Goal: Task Accomplishment & Management: Manage account settings

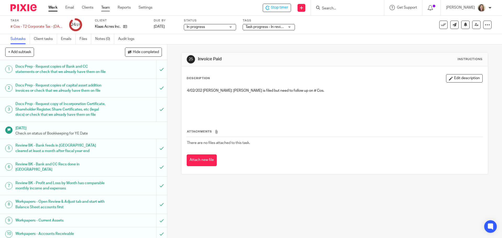
click at [107, 7] on link "Team" at bounding box center [105, 7] width 9 height 5
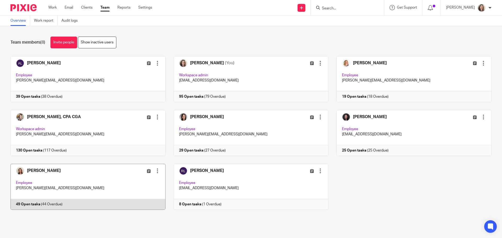
click at [106, 186] on link at bounding box center [83, 187] width 163 height 46
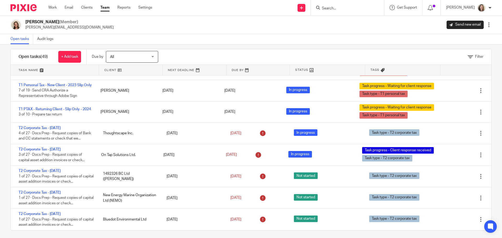
scroll to position [9, 0]
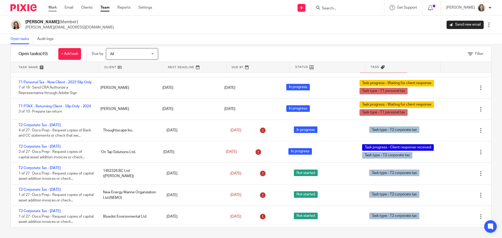
click at [55, 9] on link "Work" at bounding box center [52, 7] width 8 height 5
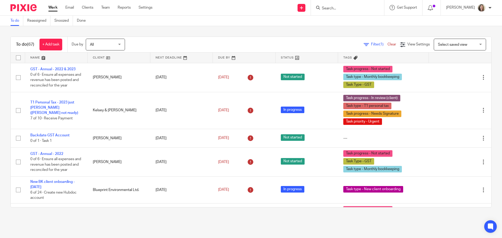
click at [345, 5] on form at bounding box center [349, 7] width 56 height 7
click at [347, 10] on input "Search" at bounding box center [344, 8] width 47 height 5
type input "125060"
click at [303, 8] on icon at bounding box center [301, 7] width 3 height 3
click at [304, 41] on link "Add client" at bounding box center [307, 40] width 37 height 8
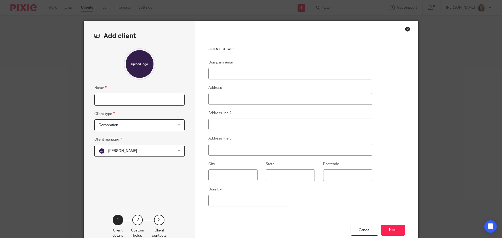
click at [129, 101] on input "Name" at bounding box center [139, 100] width 90 height 12
type input "1250603 BC Ltd ([PERSON_NAME] Slot)"
click at [141, 151] on span "Adam Loewen" at bounding box center [133, 150] width 69 height 11
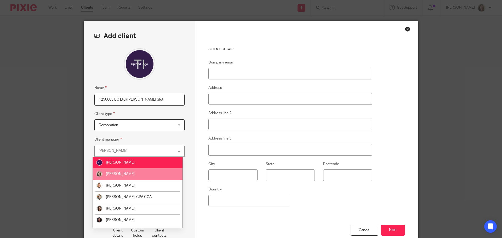
click at [135, 173] on li "[PERSON_NAME]" at bounding box center [138, 174] width 90 height 12
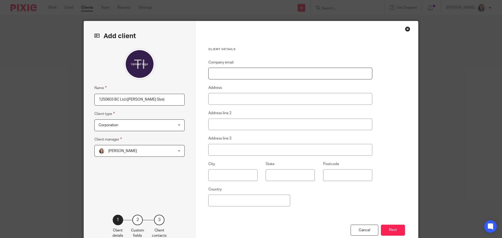
click at [239, 73] on input "Company email" at bounding box center [290, 74] width 164 height 12
click at [232, 72] on input "Company email" at bounding box center [290, 74] width 164 height 12
paste input ""Tiffany Korosec" <tiff1467@telus.net>"
drag, startPoint x: 241, startPoint y: 73, endPoint x: 210, endPoint y: 73, distance: 31.6
click at [210, 73] on input ""Tiffany Korosec" <tiff1467@telus.net" at bounding box center [290, 74] width 164 height 12
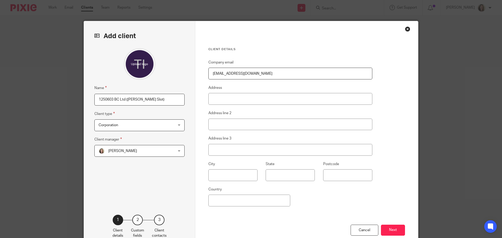
type input "tiff1467@telus.net"
click at [336, 178] on input "Postcode" at bounding box center [347, 175] width 49 height 12
click at [233, 175] on input "text" at bounding box center [232, 175] width 49 height 12
click at [393, 231] on button "Next" at bounding box center [393, 230] width 24 height 11
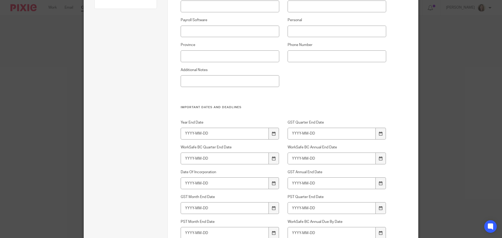
scroll to position [131, 0]
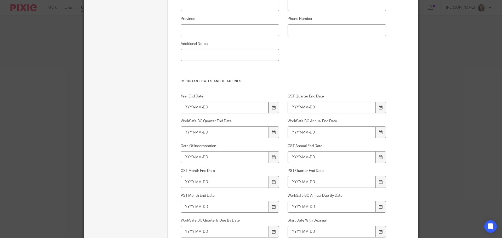
click at [182, 107] on input "Year End Date" at bounding box center [225, 108] width 88 height 12
type input "2024-09-30"
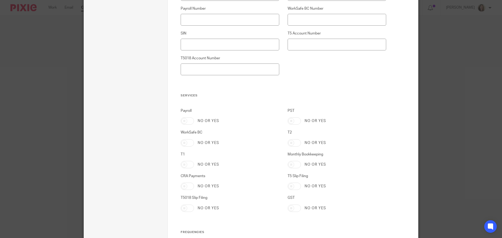
scroll to position [471, 0]
click at [294, 141] on input "T2" at bounding box center [294, 142] width 13 height 7
checkbox input "true"
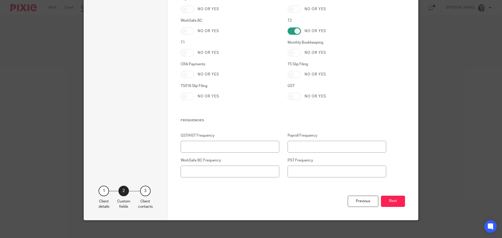
scroll to position [585, 0]
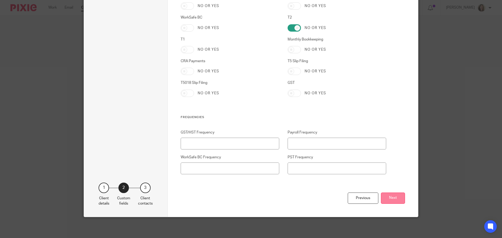
click at [395, 199] on button "Next" at bounding box center [393, 198] width 24 height 11
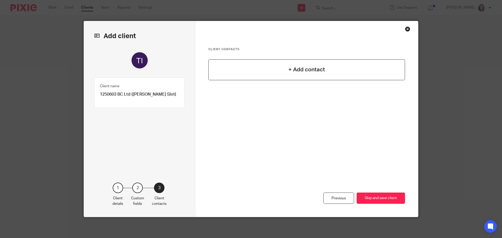
click at [309, 72] on h4 "+ Add contact" at bounding box center [307, 70] width 37 height 8
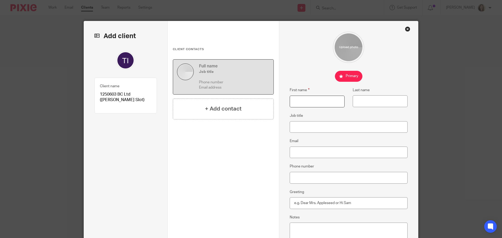
click at [316, 104] on input "First name" at bounding box center [317, 102] width 55 height 12
type input "Tiffany"
type input "Korosec"
paste input ""Tiffany Korosec" <tiff1467@telus.net>"
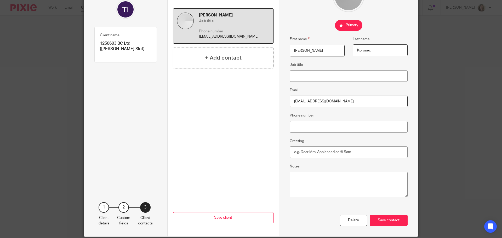
scroll to position [71, 0]
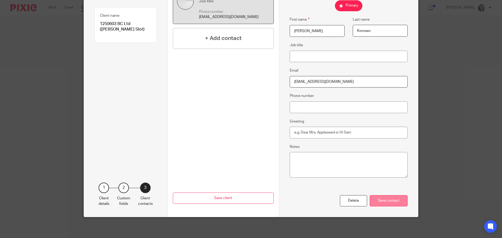
type input "tiff1467@telus.net"
click at [386, 202] on div "Save contact" at bounding box center [389, 200] width 38 height 11
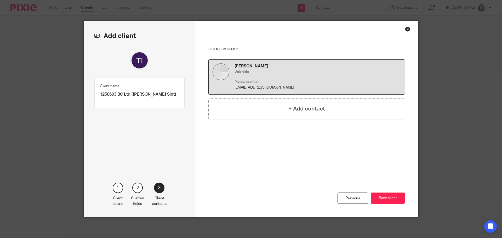
scroll to position [0, 0]
click at [308, 112] on h4 "+ Add contact" at bounding box center [307, 109] width 37 height 8
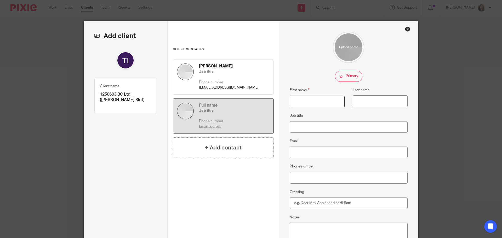
click at [303, 105] on input "First name" at bounding box center [317, 102] width 55 height 12
type input "Tim"
type input "Slot"
click at [314, 129] on input "Job title" at bounding box center [349, 127] width 118 height 12
type input "Director"
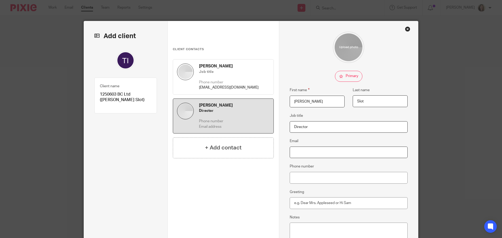
click at [322, 153] on input "Email" at bounding box center [349, 153] width 118 height 12
paste input ""tim.slot@urbanfarmgirlandco.ca" <tim.slot@urbanfarmgirlandco.ca>"
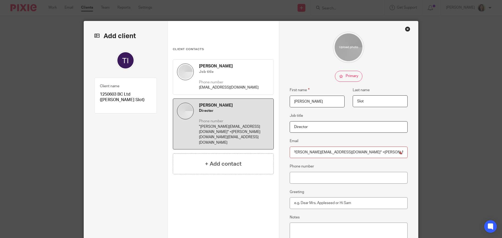
scroll to position [0, 1]
click at [349, 152] on input ""tim.slot@urbanfarmgirlandco.ca" <tim.slot@urbanfarmgirlandco.ca" at bounding box center [349, 153] width 118 height 12
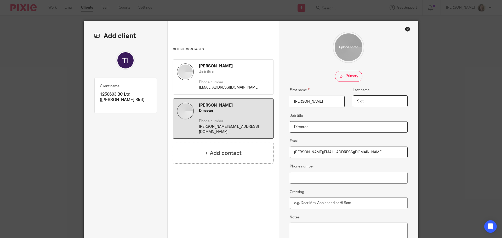
scroll to position [71, 0]
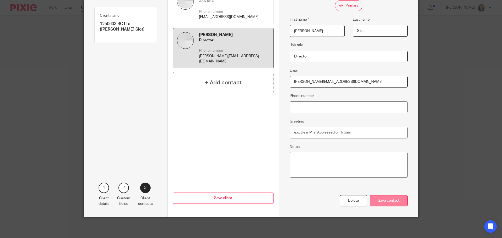
type input "tim.slot@urbanfarmgirlandco.ca"
click at [384, 199] on div "Save contact" at bounding box center [389, 200] width 38 height 11
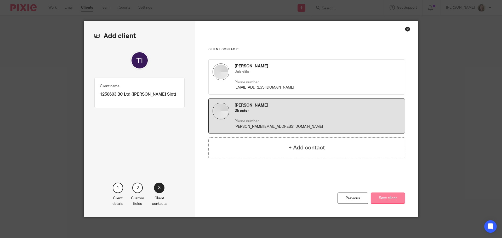
click at [385, 199] on button "Save client" at bounding box center [388, 198] width 34 height 11
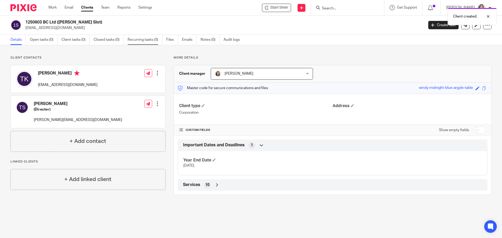
click at [142, 36] on link "Recurring tasks (0)" at bounding box center [145, 40] width 35 height 10
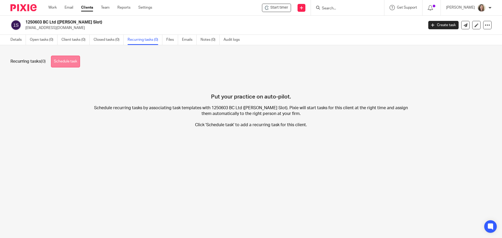
click at [70, 62] on link "Schedule task" at bounding box center [65, 62] width 29 height 12
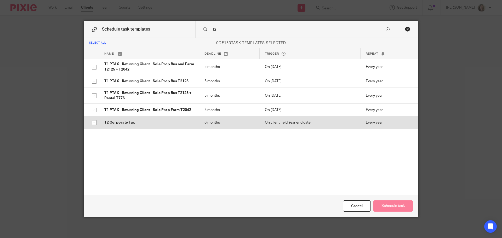
type input "t2"
click at [110, 122] on p "T2 Corporate Tax" at bounding box center [149, 122] width 90 height 5
checkbox input "true"
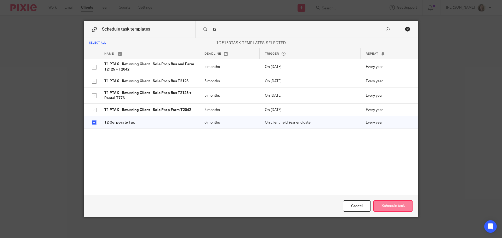
click at [393, 205] on button "Schedule task" at bounding box center [393, 206] width 39 height 11
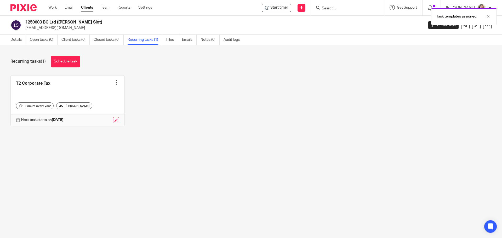
click at [114, 83] on div at bounding box center [116, 82] width 5 height 5
click at [95, 94] on link "Create task" at bounding box center [95, 94] width 42 height 8
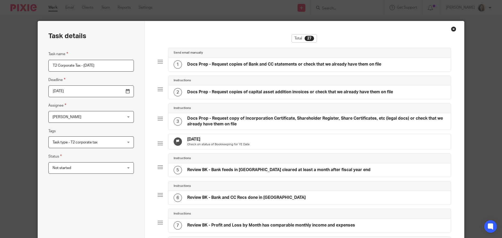
drag, startPoint x: 113, startPoint y: 65, endPoint x: 101, endPoint y: 66, distance: 11.3
click at [101, 66] on input "T2 Corporate Tax - [DATE]" at bounding box center [91, 66] width 86 height 12
click at [101, 66] on input "T2 Corporate Tax - September 30 2024" at bounding box center [91, 66] width 86 height 12
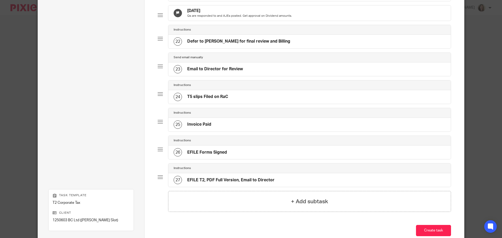
scroll to position [625, 0]
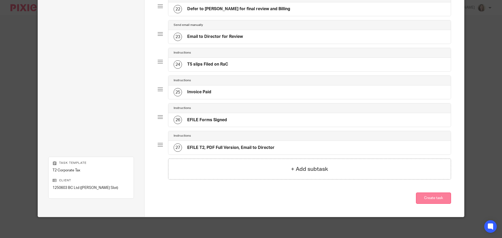
type input "T2 Corporate Tax - [DATE]"
click at [433, 197] on button "Create task" at bounding box center [433, 198] width 35 height 11
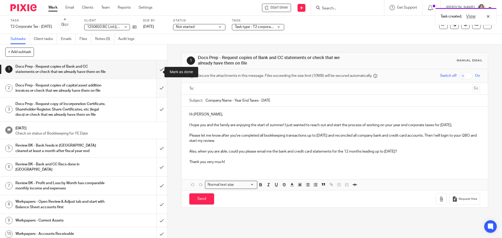
drag, startPoint x: 155, startPoint y: 71, endPoint x: 153, endPoint y: 92, distance: 21.1
click at [155, 71] on input "submit" at bounding box center [83, 69] width 167 height 19
click at [155, 97] on input "submit" at bounding box center [83, 88] width 167 height 19
click at [159, 121] on input "submit" at bounding box center [83, 110] width 167 height 24
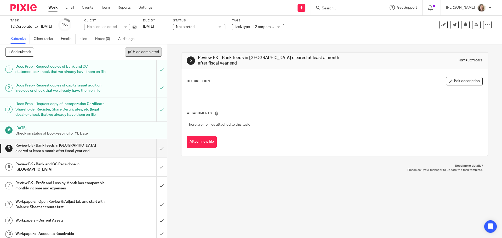
click at [145, 51] on span "Hide completed" at bounding box center [146, 52] width 26 height 4
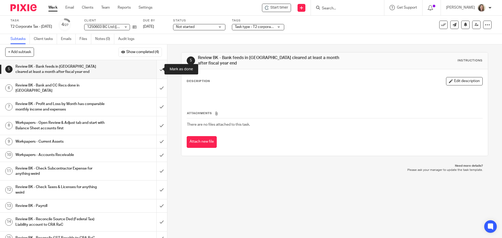
click at [157, 69] on input "submit" at bounding box center [83, 69] width 167 height 19
click at [154, 85] on input "submit" at bounding box center [83, 88] width 167 height 19
click at [155, 98] on input "submit" at bounding box center [83, 107] width 167 height 19
click at [158, 116] on input "submit" at bounding box center [83, 125] width 167 height 19
click at [158, 135] on input "submit" at bounding box center [83, 141] width 167 height 13
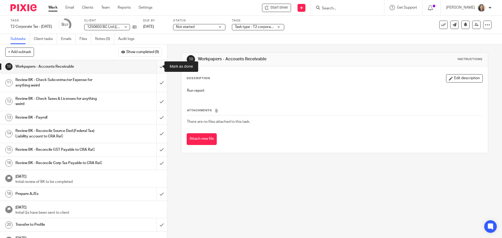
click at [157, 67] on input "submit" at bounding box center [83, 66] width 167 height 13
click at [154, 83] on input "submit" at bounding box center [83, 82] width 167 height 19
click at [157, 103] on input "submit" at bounding box center [83, 101] width 167 height 19
click at [157, 119] on input "submit" at bounding box center [83, 117] width 167 height 13
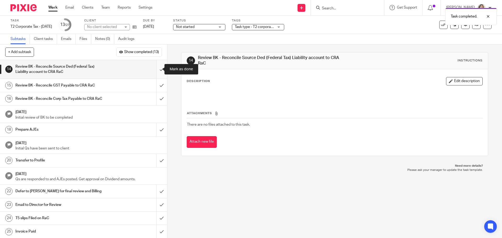
drag, startPoint x: 159, startPoint y: 66, endPoint x: 158, endPoint y: 83, distance: 16.7
click at [159, 66] on input "submit" at bounding box center [83, 69] width 167 height 19
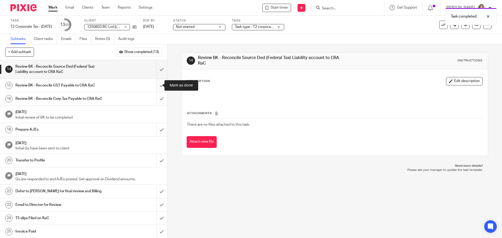
click at [159, 85] on input "submit" at bounding box center [83, 85] width 167 height 13
click at [157, 104] on input "submit" at bounding box center [83, 98] width 167 height 13
click at [157, 133] on input "submit" at bounding box center [83, 129] width 167 height 13
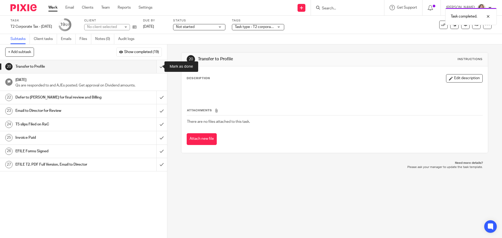
click at [154, 67] on input "submit" at bounding box center [83, 66] width 167 height 13
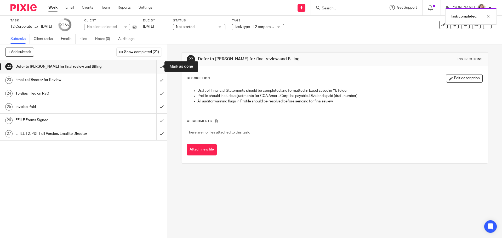
click at [157, 68] on input "submit" at bounding box center [83, 66] width 167 height 13
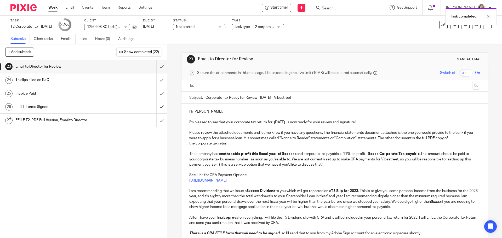
click at [223, 85] on input "text" at bounding box center [334, 86] width 271 height 6
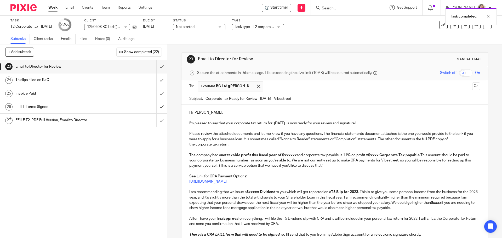
click at [270, 84] on input "text" at bounding box center [368, 86] width 204 height 10
drag, startPoint x: 310, startPoint y: 100, endPoint x: 284, endPoint y: 99, distance: 26.4
click at [284, 99] on input "Corporate Tax Ready for Review - [DATE] - Vibestreet" at bounding box center [343, 99] width 274 height 12
drag, startPoint x: 280, startPoint y: 98, endPoint x: 260, endPoint y: 99, distance: 20.2
click at [260, 99] on input "Corporate Tax Ready for Review - [DATE] - [PERSON_NAME] # Co" at bounding box center [343, 99] width 274 height 12
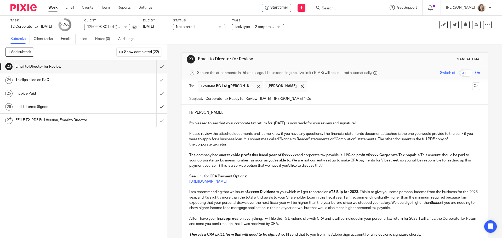
type input "Corporate Tax Ready for Review - [DATE] - [PERSON_NAME] # Co"
click at [217, 113] on p "Hi Tiffany," at bounding box center [334, 112] width 291 height 5
click at [273, 124] on p "I'm pleased to say that your corporate tax return for Sep 30, 2024 is now ready…" at bounding box center [334, 123] width 291 height 5
click at [295, 123] on p "I'm pleased to say that your corporate tax return for Sep 30, 2024 is now ready…" at bounding box center [334, 123] width 291 height 5
drag, startPoint x: 227, startPoint y: 155, endPoint x: 251, endPoint y: 156, distance: 24.1
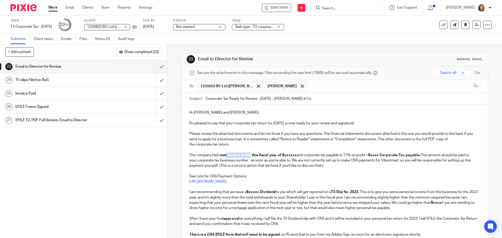
click at [251, 156] on strong "net taxable profit this fiscal year of $xxxxxx" at bounding box center [259, 156] width 76 height 4
drag, startPoint x: 280, startPoint y: 154, endPoint x: 279, endPoint y: 163, distance: 9.0
click at [280, 154] on strong "net loss this fiscal year of $xxxxxx" at bounding box center [250, 156] width 59 height 4
click at [341, 155] on p "The company had a net loss this fiscal year of $72 and so there is zero corpora…" at bounding box center [334, 161] width 291 height 16
drag, startPoint x: 402, startPoint y: 180, endPoint x: 342, endPoint y: 155, distance: 65.4
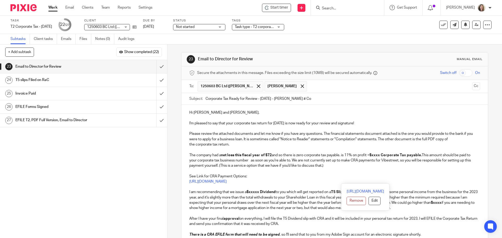
click at [342, 155] on div "Hi Tiffany and Tim, I'm pleased to say that your corporate tax return for Sep 3…" at bounding box center [335, 197] width 306 height 184
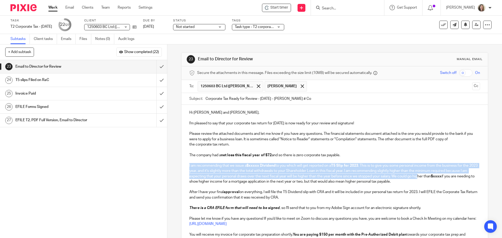
drag, startPoint x: 423, startPoint y: 179, endPoint x: 188, endPoint y: 167, distance: 234.7
click at [189, 167] on p "I am recommending that we issue a $xxxxx Dividend to you which will get reporte…" at bounding box center [334, 173] width 291 height 21
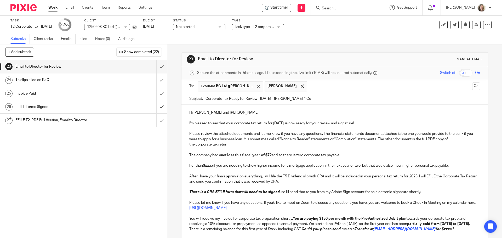
drag, startPoint x: 463, startPoint y: 166, endPoint x: 176, endPoint y: 160, distance: 286.7
click at [176, 160] on div "23 Email to Director for Review Manual email Secure the attachments in this mes…" at bounding box center [334, 141] width 335 height 194
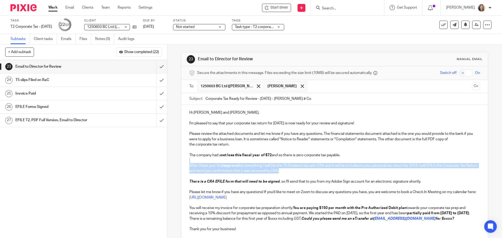
drag, startPoint x: 303, startPoint y: 171, endPoint x: 184, endPoint y: 162, distance: 118.8
click at [184, 162] on div "Hi Tiffany and Tim, I'm pleased to say that your corporate tax return for Sep 3…" at bounding box center [335, 170] width 306 height 131
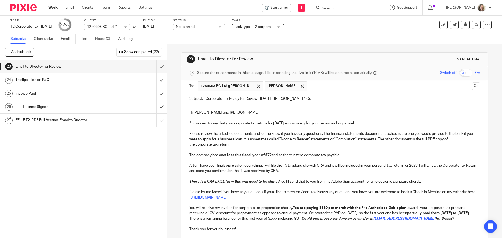
click at [352, 156] on p "The company had a net loss this fiscal year of $72 and so there is zero corpora…" at bounding box center [334, 155] width 291 height 5
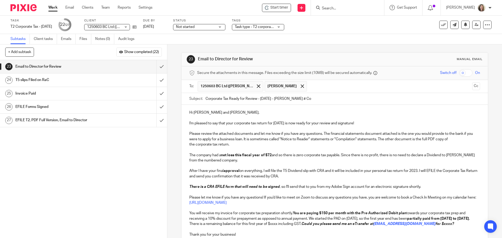
click at [310, 188] on p "There is a CRA EFILE form that will need to be signed , so I'll send that to yo…" at bounding box center [334, 186] width 291 height 5
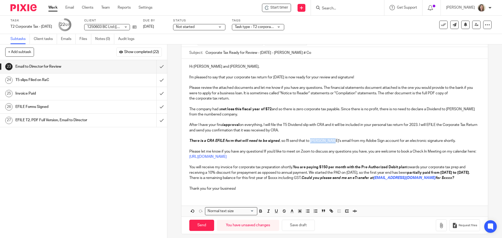
scroll to position [50, 0]
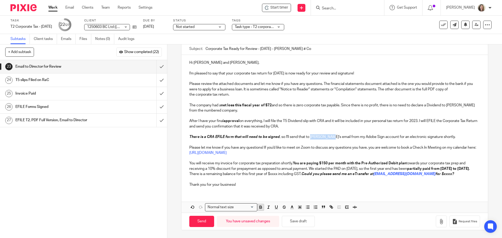
click at [259, 208] on icon "button" at bounding box center [260, 207] width 5 height 5
drag, startPoint x: 443, startPoint y: 137, endPoint x: 185, endPoint y: 137, distance: 258.4
click at [185, 137] on div "Hi Tiffany and Tim, I'm pleased to say that your corporate tax return for Sep 3…" at bounding box center [335, 123] width 306 height 136
click at [189, 120] on p "After I have your final approval on everything, I will file the T5 Dividend sli…" at bounding box center [334, 123] width 291 height 11
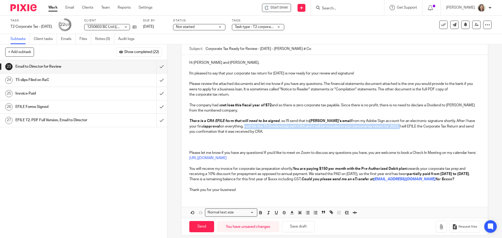
drag, startPoint x: 228, startPoint y: 127, endPoint x: 386, endPoint y: 127, distance: 157.2
click at [386, 127] on p "There is a CRA EFILE form that will need to be signed , so I'll send that to Ti…" at bounding box center [334, 126] width 291 height 16
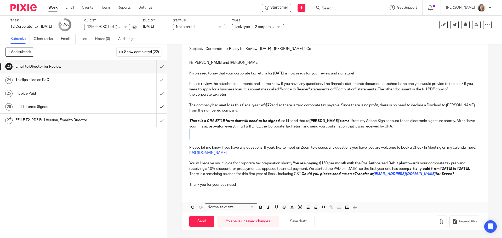
click at [248, 134] on div "Hi Tiffany and Tim, I'm pleased to say that your corporate tax return for Sep 3…" at bounding box center [335, 123] width 306 height 136
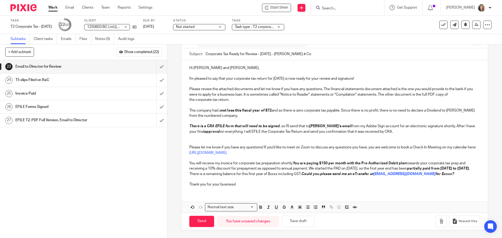
scroll to position [39, 0]
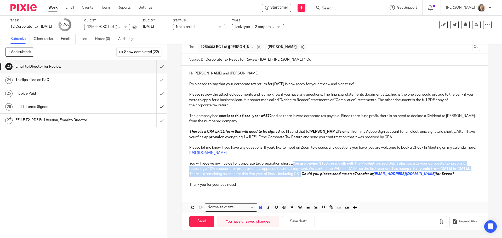
drag, startPoint x: 293, startPoint y: 163, endPoint x: 322, endPoint y: 176, distance: 31.5
click at [322, 176] on p "You will receive my invoice for corporate tax preparation shortly. You are payi…" at bounding box center [334, 169] width 291 height 16
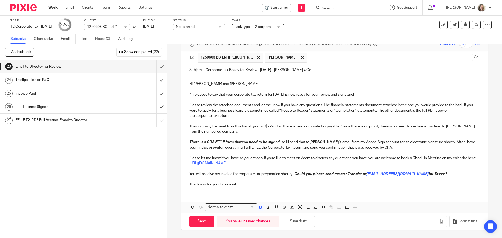
scroll to position [29, 0]
click at [295, 174] on em "Could you please send me an eTransfer at" at bounding box center [331, 174] width 72 height 4
click at [427, 173] on em "for $xxxx?" at bounding box center [436, 174] width 18 height 4
click at [269, 183] on p "Thank you for your business!" at bounding box center [334, 184] width 291 height 5
click at [439, 221] on icon "button" at bounding box center [441, 221] width 5 height 5
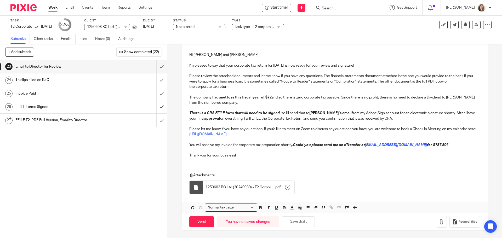
scroll to position [58, 0]
click at [436, 225] on button "button" at bounding box center [441, 222] width 11 height 12
click at [200, 222] on input "Send" at bounding box center [201, 221] width 25 height 11
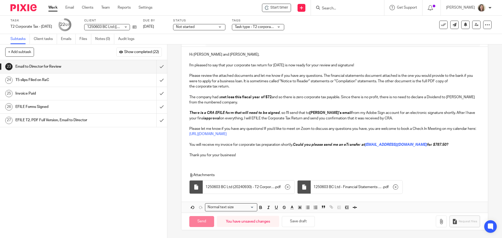
type input "Sent"
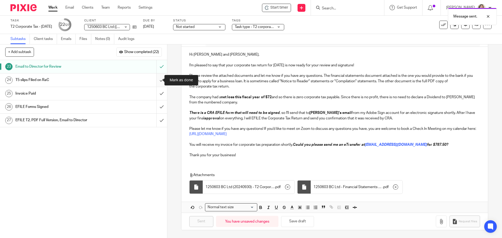
click at [158, 81] on input "submit" at bounding box center [83, 79] width 167 height 13
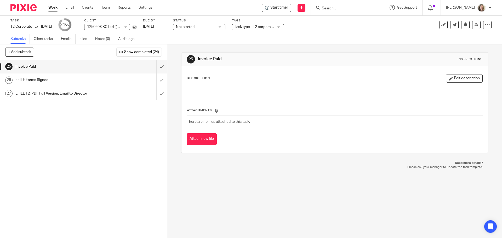
click at [273, 30] on span "Task type - T2 corporate tax" at bounding box center [254, 26] width 39 height 5
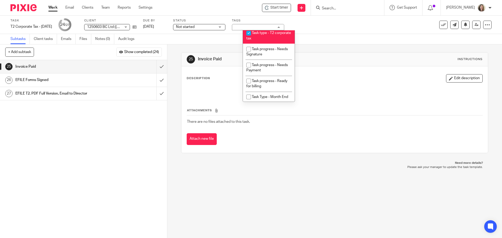
scroll to position [235, 0]
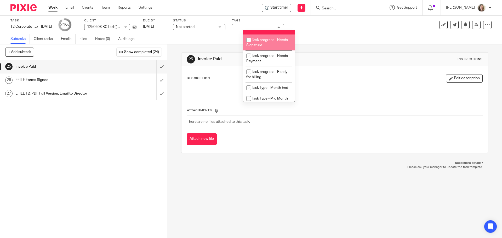
click at [275, 47] on span "Task progress - Needs Signature" at bounding box center [267, 42] width 42 height 9
checkbox input "true"
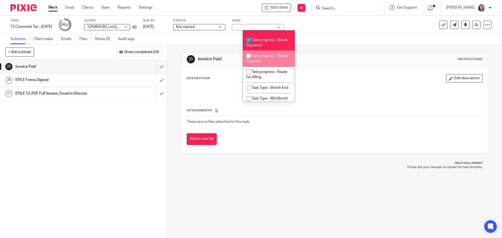
click at [279, 66] on li "Task progress - Needs Payment" at bounding box center [269, 58] width 52 height 16
checkbox input "true"
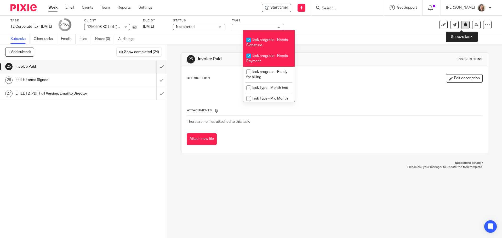
click at [464, 26] on icon at bounding box center [466, 24] width 4 height 4
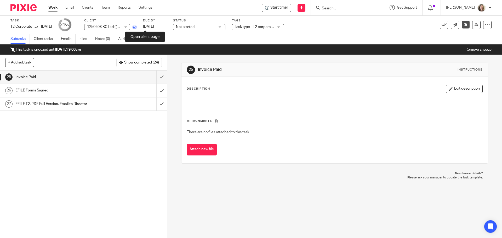
click at [137, 27] on icon at bounding box center [135, 27] width 4 height 4
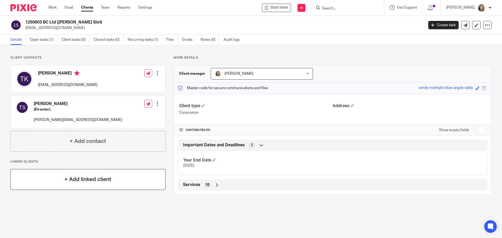
click at [95, 185] on div "+ Add linked client" at bounding box center [87, 179] width 155 height 21
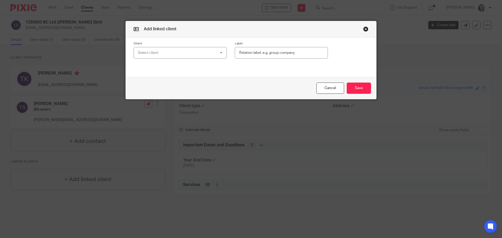
click at [149, 54] on div "Select client" at bounding box center [173, 52] width 71 height 11
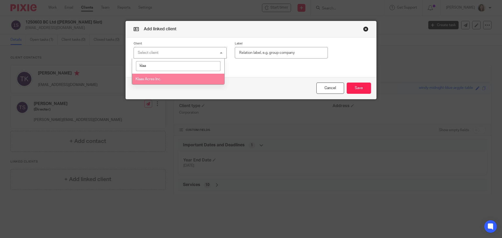
type input "klaa"
click at [154, 79] on span "Klaas Acres Inc." at bounding box center [148, 79] width 26 height 4
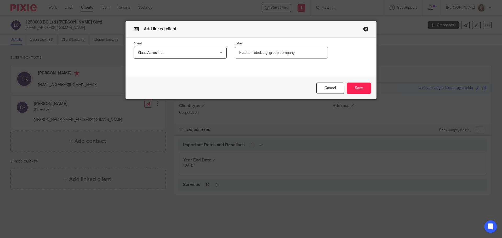
click at [271, 54] on input "text" at bounding box center [281, 53] width 93 height 12
type input "Associated Corp"
click at [354, 87] on button "Save" at bounding box center [359, 88] width 24 height 11
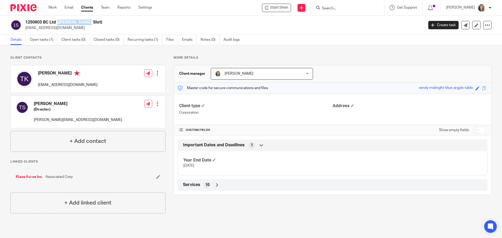
drag, startPoint x: 26, startPoint y: 20, endPoint x: 56, endPoint y: 23, distance: 30.7
click at [56, 23] on h2 "1250603 BC Ltd (Tim Slot)" at bounding box center [183, 22] width 316 height 5
copy h2 "1250603 BC Ltd"
click at [303, 8] on icon at bounding box center [301, 7] width 3 height 3
click at [307, 40] on link "Add client" at bounding box center [307, 40] width 37 height 8
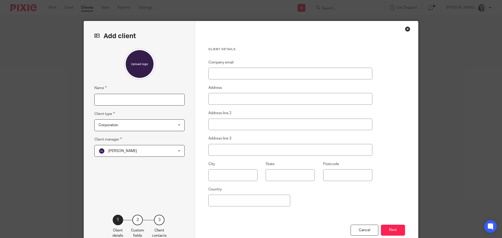
click at [129, 100] on input "Name" at bounding box center [139, 100] width 90 height 12
paste input "1250603 BC Ltd"
click at [111, 98] on input "1250603 BC Ltd" at bounding box center [139, 100] width 90 height 12
type input "1250602 BC Ltd"
click at [135, 152] on span "[PERSON_NAME]" at bounding box center [133, 150] width 69 height 11
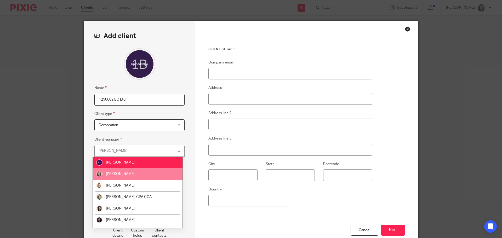
click at [136, 172] on li "[PERSON_NAME]" at bounding box center [138, 174] width 90 height 12
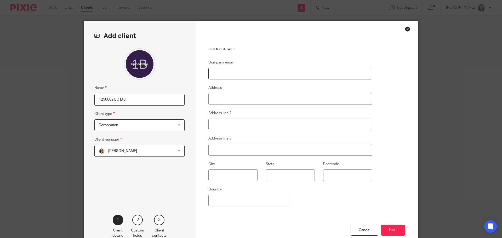
click at [247, 71] on input "Company email" at bounding box center [290, 74] width 164 height 12
click at [244, 71] on input "Company email" at bounding box center [290, 74] width 164 height 12
paste input ""Aliana Slot" <[EMAIL_ADDRESS][DOMAIN_NAME]>"
type input "[EMAIL_ADDRESS][DOMAIN_NAME]"
click at [395, 233] on button "Next" at bounding box center [393, 230] width 24 height 11
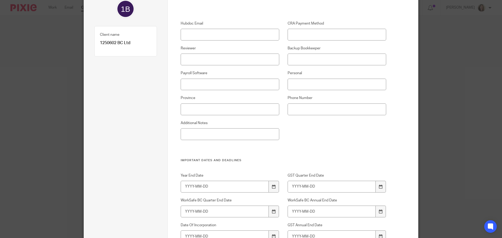
scroll to position [105, 0]
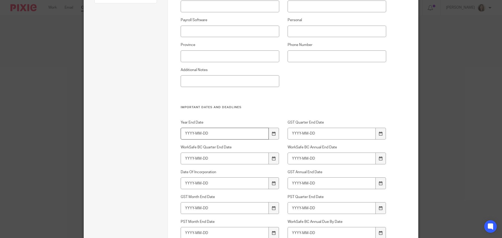
click at [186, 134] on input "Year End Date" at bounding box center [225, 134] width 88 height 12
type input "[DATE]"
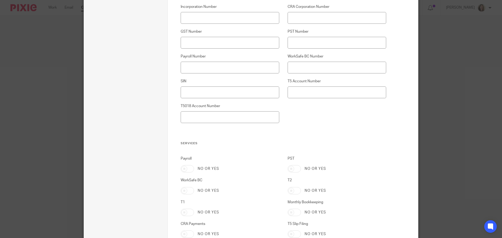
scroll to position [471, 0]
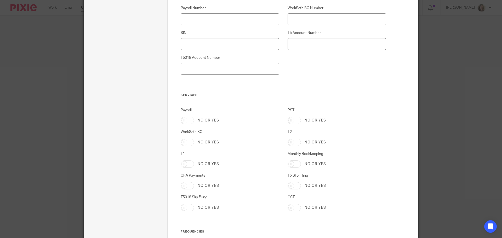
click at [293, 144] on input "T2" at bounding box center [294, 142] width 13 height 7
checkbox input "true"
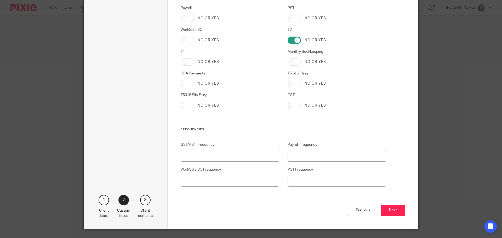
scroll to position [575, 0]
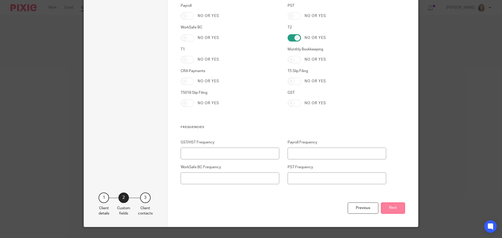
click at [399, 211] on button "Next" at bounding box center [393, 208] width 24 height 11
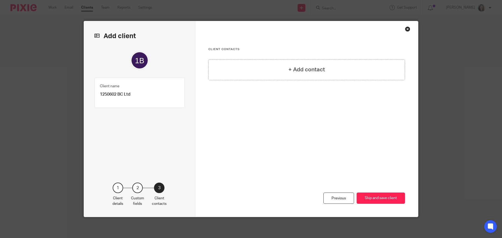
scroll to position [0, 0]
click at [307, 66] on h4 "+ Add contact" at bounding box center [307, 70] width 37 height 8
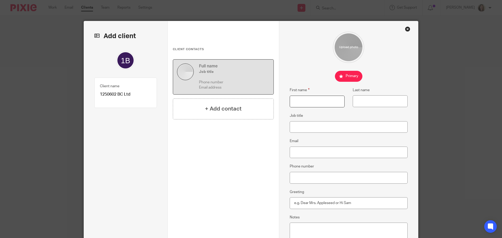
click at [309, 103] on input "First name" at bounding box center [317, 102] width 55 height 12
type input "Aliana"
type input "Slot"
click at [319, 151] on input "Email" at bounding box center [349, 153] width 118 height 12
paste input ""Aliana Slot" <alianaslot@gmail.com>"
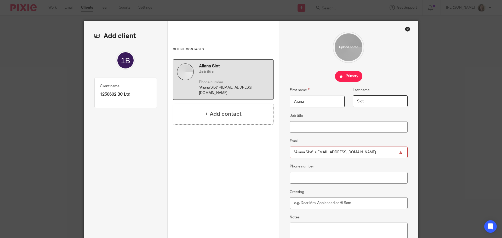
drag, startPoint x: 314, startPoint y: 152, endPoint x: 283, endPoint y: 151, distance: 31.4
click at [283, 151] on div "First name Aliana Last name Slot Job title Email "Aliana Slot" <alianaslot@gmai…" at bounding box center [348, 154] width 139 height 267
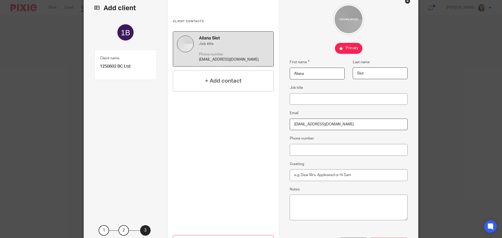
scroll to position [71, 0]
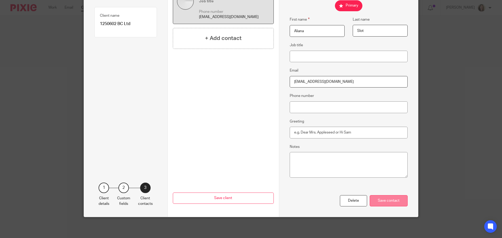
type input "[EMAIL_ADDRESS][DOMAIN_NAME]"
click at [392, 201] on div "Save contact" at bounding box center [389, 200] width 38 height 11
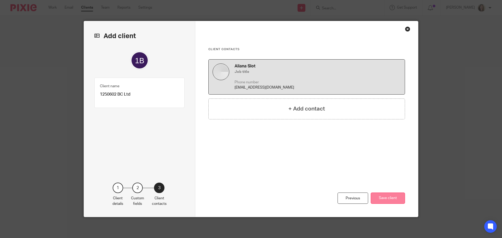
click at [393, 198] on button "Save client" at bounding box center [388, 198] width 34 height 11
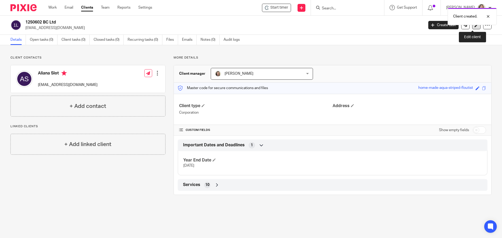
click at [473, 27] on link at bounding box center [476, 25] width 8 height 8
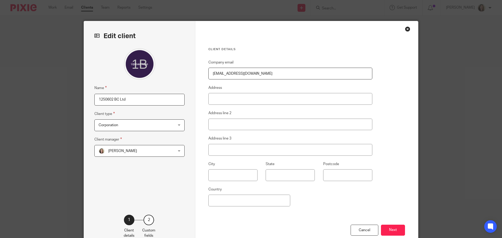
click at [141, 103] on input "1250602 BC Ltd" at bounding box center [139, 100] width 90 height 12
type input "1250602 BC Ltd (Aliana Slot)"
click at [393, 231] on button "Next" at bounding box center [393, 230] width 24 height 11
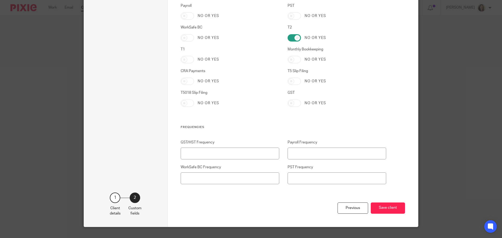
scroll to position [585, 0]
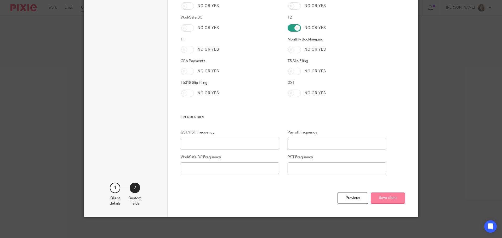
click at [389, 198] on button "Save client" at bounding box center [388, 198] width 34 height 11
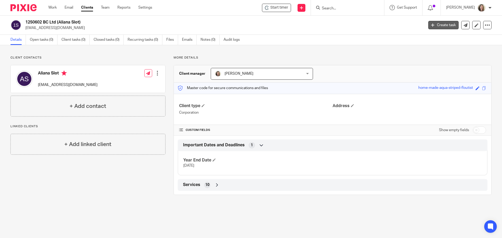
click at [444, 24] on link "Create task" at bounding box center [443, 25] width 30 height 8
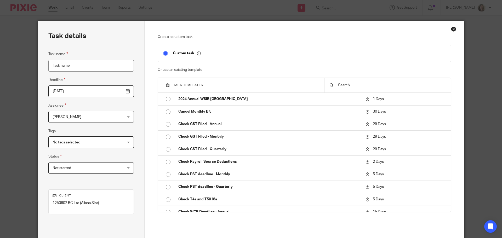
click at [451, 29] on div "Close this dialog window" at bounding box center [453, 28] width 5 height 5
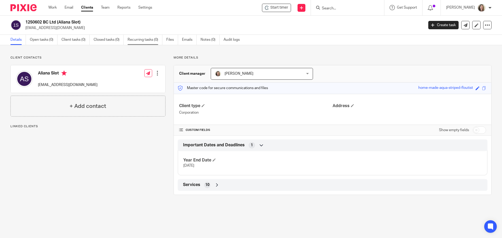
click at [141, 41] on link "Recurring tasks (0)" at bounding box center [145, 40] width 35 height 10
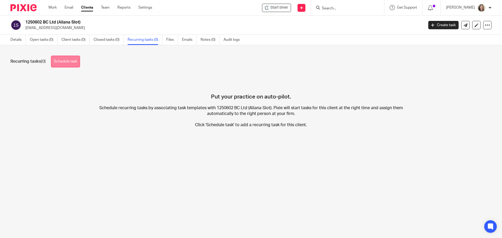
click at [73, 63] on link "Schedule task" at bounding box center [65, 62] width 29 height 12
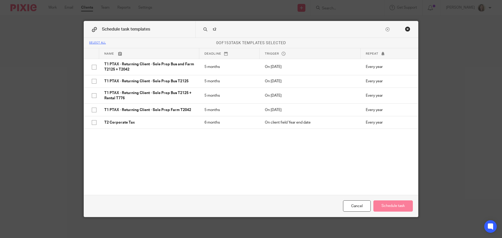
type input "t2"
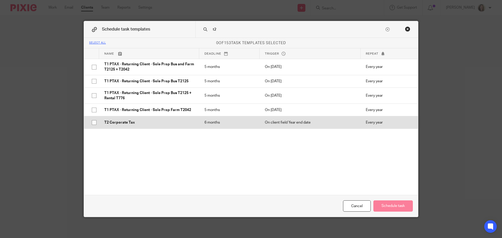
click at [111, 122] on p "T2 Corporate Tax" at bounding box center [149, 122] width 90 height 5
checkbox input "true"
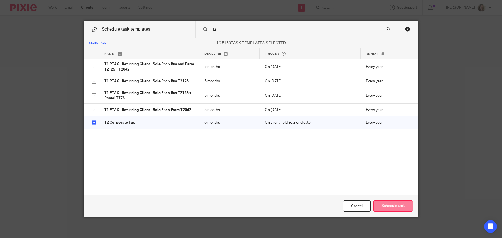
click at [393, 211] on button "Schedule task" at bounding box center [393, 206] width 39 height 11
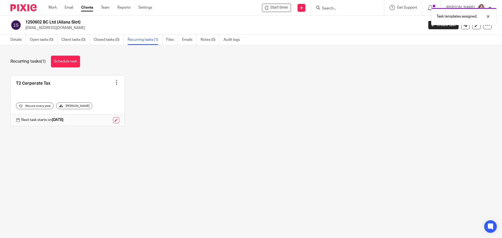
click at [114, 82] on div at bounding box center [116, 82] width 5 height 5
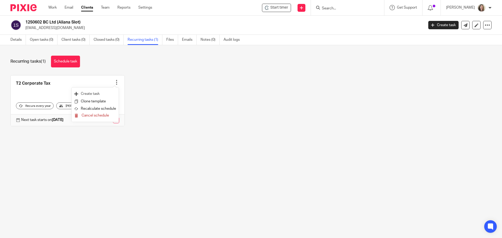
click at [90, 94] on link "Create task" at bounding box center [95, 94] width 42 height 8
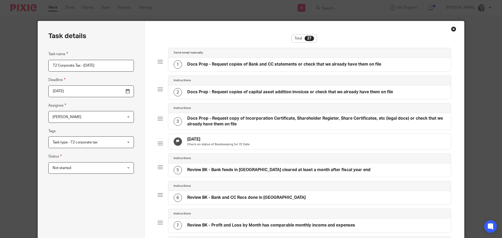
type input "T2 Corporate Tax - [DATE]"
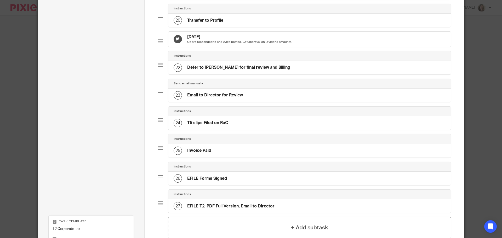
scroll to position [625, 0]
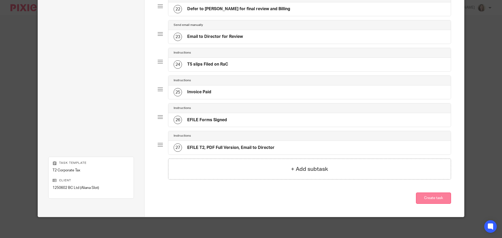
click at [437, 199] on button "Create task" at bounding box center [433, 198] width 35 height 11
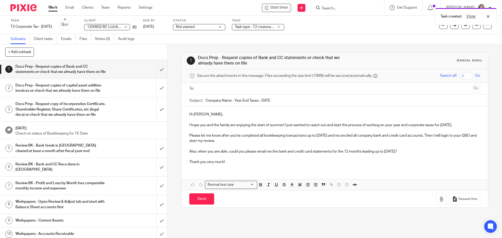
click at [230, 89] on input "text" at bounding box center [334, 89] width 271 height 6
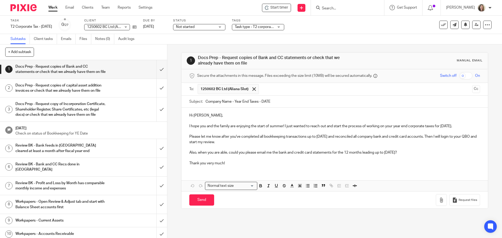
drag, startPoint x: 278, startPoint y: 101, endPoint x: 184, endPoint y: 107, distance: 94.9
click at [184, 107] on div "Subject: Company Name - Year End Taxes - DATE" at bounding box center [335, 102] width 306 height 12
type input "# Co bank stmts"
click at [230, 150] on p "Also, when you are able, could you please email me the bank and credit card sta…" at bounding box center [334, 152] width 291 height 5
click at [233, 163] on p "Thank you very much!" at bounding box center [334, 163] width 291 height 5
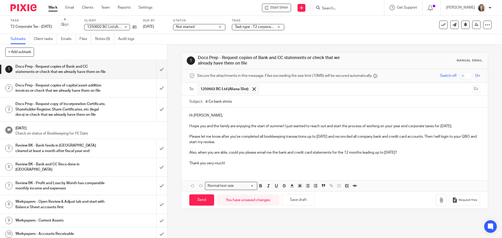
click at [191, 126] on p "I hope you and the family are enjoying the start of summer! I just wanted to re…" at bounding box center [334, 126] width 291 height 5
drag, startPoint x: 190, startPoint y: 127, endPoint x: 295, endPoint y: 126, distance: 105.2
click at [295, 126] on p "I hope you and the family are enjoying the start of summer! I just wanted to re…" at bounding box center [334, 126] width 291 height 5
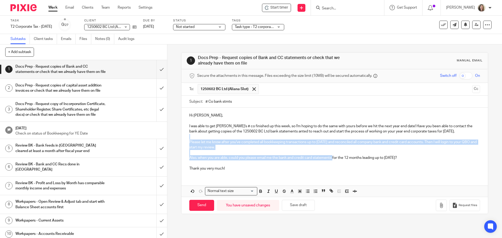
drag, startPoint x: 332, startPoint y: 159, endPoint x: 278, endPoint y: 135, distance: 58.8
click at [278, 135] on div "Hi Aliana, I was able to get Tim's # co finished up this week, so I'm hoping to…" at bounding box center [335, 141] width 306 height 67
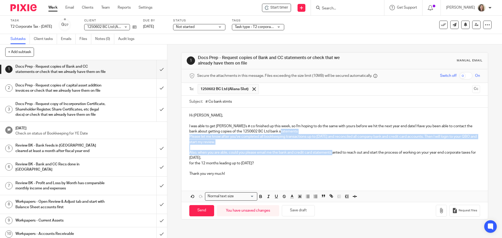
click at [279, 133] on p "I was able to get Tim's # co finished up this week, so I'm hoping to do the sam…" at bounding box center [334, 129] width 291 height 11
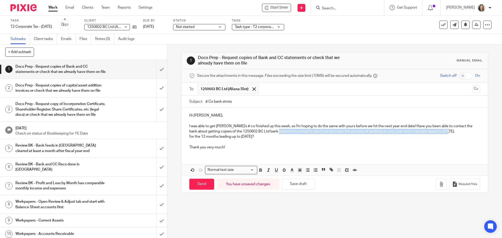
drag, startPoint x: 452, startPoint y: 130, endPoint x: 278, endPoint y: 132, distance: 173.7
click at [278, 132] on p "I was able to get Tim's # co finished up this week, so I'm hoping to do the sam…" at bounding box center [334, 129] width 291 height 11
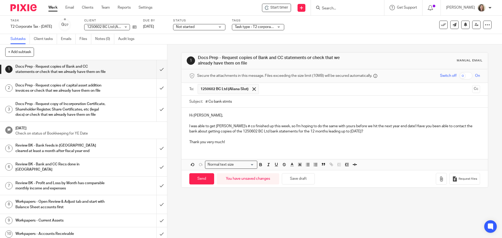
click at [242, 145] on div "Hi Aliana, I was able to get Tim's # co finished up this week, so I'm hoping to…" at bounding box center [335, 128] width 306 height 41
click at [203, 181] on input "Send" at bounding box center [201, 178] width 25 height 11
type input "Sent"
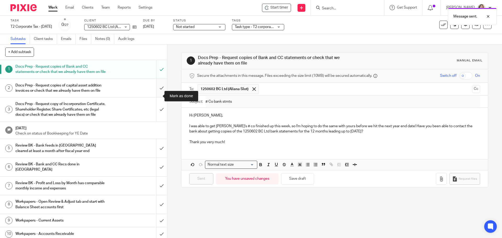
click at [157, 98] on input "submit" at bounding box center [83, 88] width 167 height 19
click at [159, 120] on input "submit" at bounding box center [83, 110] width 167 height 24
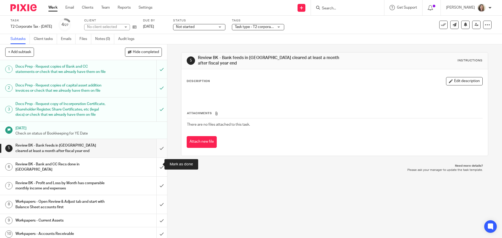
click at [157, 158] on input "submit" at bounding box center [83, 148] width 167 height 19
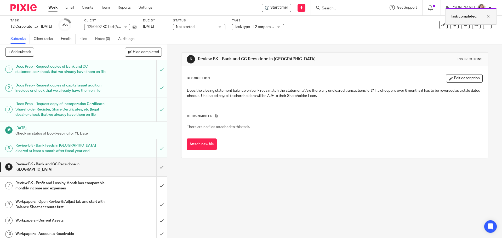
click at [462, 24] on div at bounding box center [471, 24] width 51 height 1
click at [462, 27] on button at bounding box center [465, 25] width 8 height 8
